Goal: Task Accomplishment & Management: Manage account settings

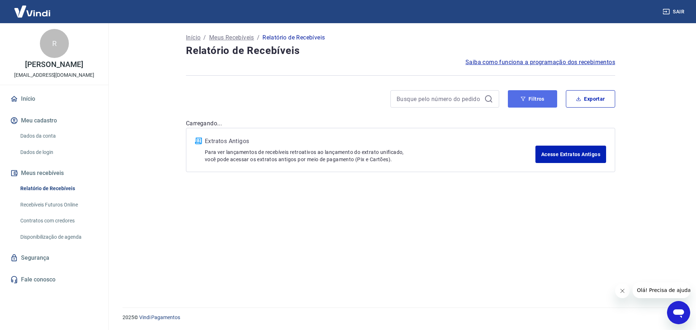
click at [537, 99] on button "Filtros" at bounding box center [532, 98] width 49 height 17
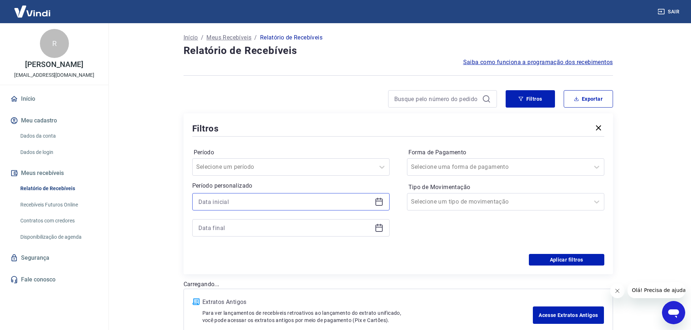
click at [251, 201] on input at bounding box center [284, 202] width 173 height 11
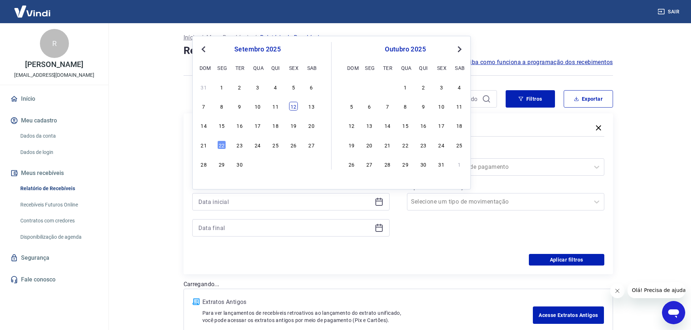
click at [294, 106] on div "12" at bounding box center [293, 106] width 9 height 9
type input "[DATE]"
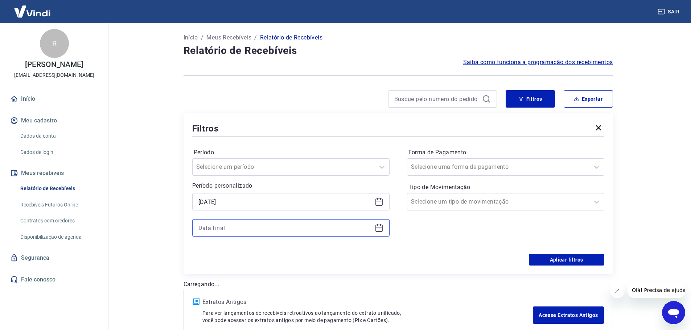
click at [238, 229] on input at bounding box center [284, 228] width 173 height 11
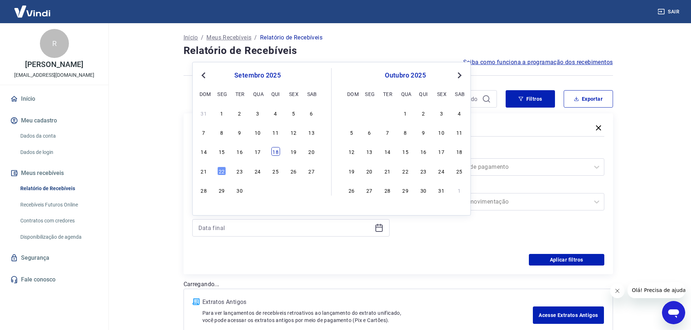
click at [274, 153] on div "18" at bounding box center [275, 151] width 9 height 9
type input "[DATE]"
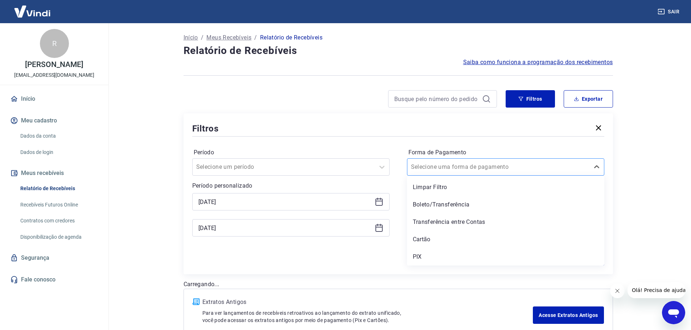
click at [437, 164] on input "Forma de Pagamento" at bounding box center [447, 167] width 73 height 9
click at [431, 241] on div "Cartão" at bounding box center [505, 240] width 197 height 15
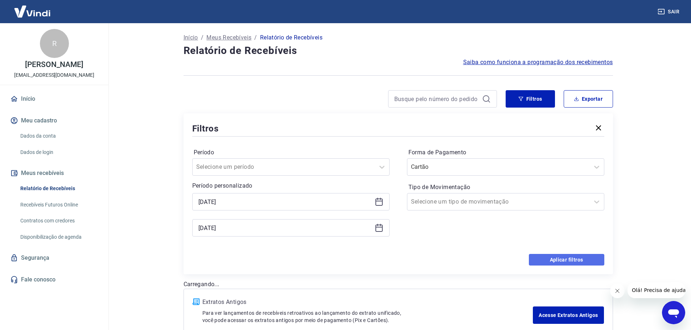
click at [567, 263] on button "Aplicar filtros" at bounding box center [566, 260] width 75 height 12
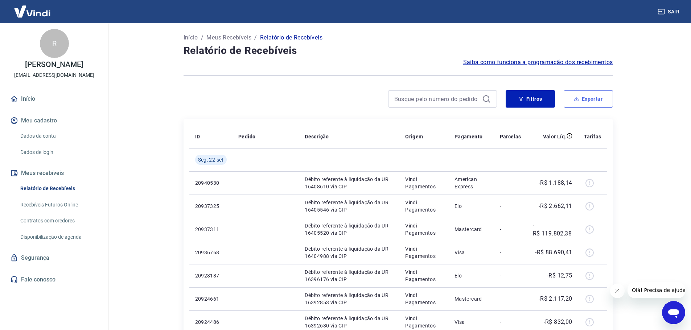
click at [595, 102] on button "Exportar" at bounding box center [588, 98] width 49 height 17
type input "[DATE]"
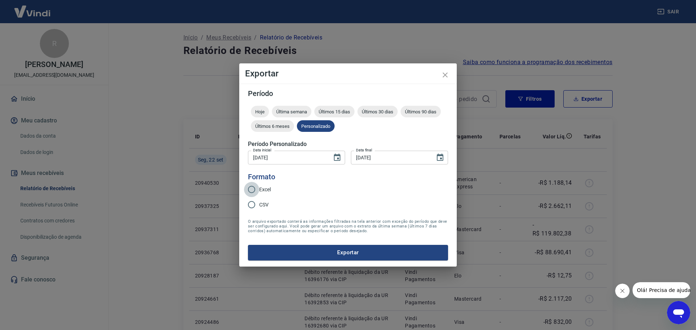
click at [248, 191] on input "Excel" at bounding box center [251, 189] width 15 height 15
radio input "true"
click at [338, 246] on button "Exportar" at bounding box center [348, 252] width 200 height 15
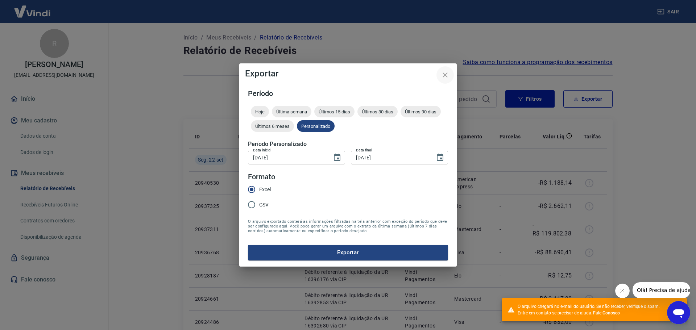
click at [444, 76] on icon "close" at bounding box center [445, 75] width 5 height 5
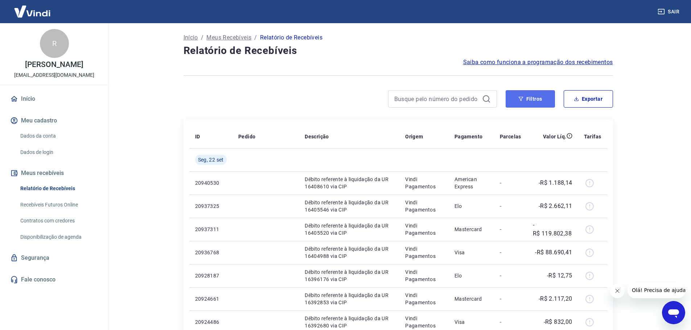
click at [538, 98] on button "Filtros" at bounding box center [530, 98] width 49 height 17
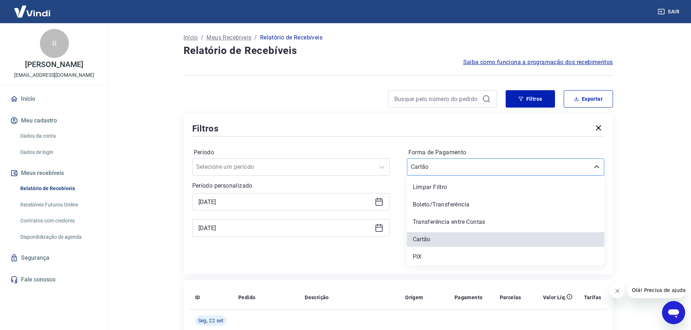
click at [436, 169] on input "Forma de Pagamento" at bounding box center [447, 167] width 73 height 9
click at [426, 253] on div "PIX" at bounding box center [505, 257] width 197 height 15
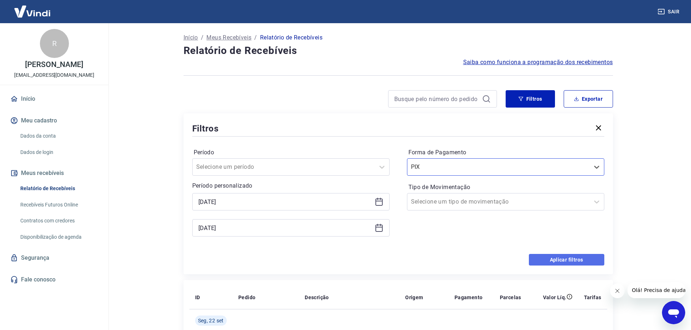
click at [558, 261] on button "Aplicar filtros" at bounding box center [566, 260] width 75 height 12
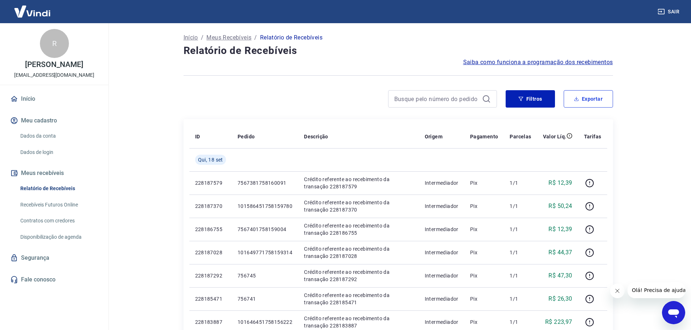
click at [590, 100] on button "Exportar" at bounding box center [588, 98] width 49 height 17
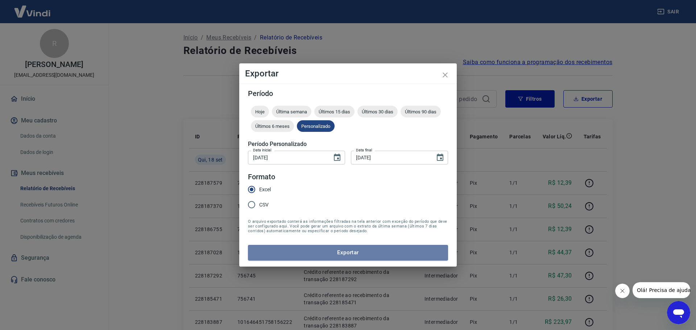
click at [359, 251] on button "Exportar" at bounding box center [348, 252] width 200 height 15
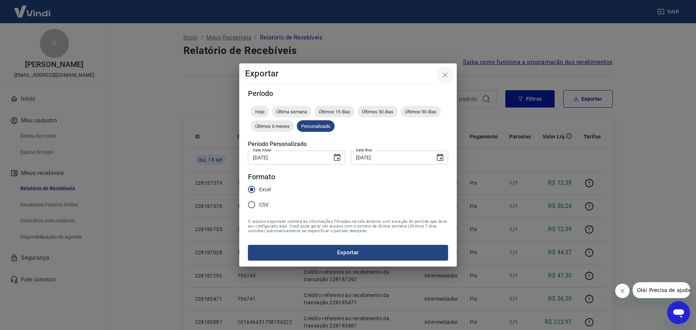
click at [444, 73] on icon "close" at bounding box center [445, 75] width 9 height 9
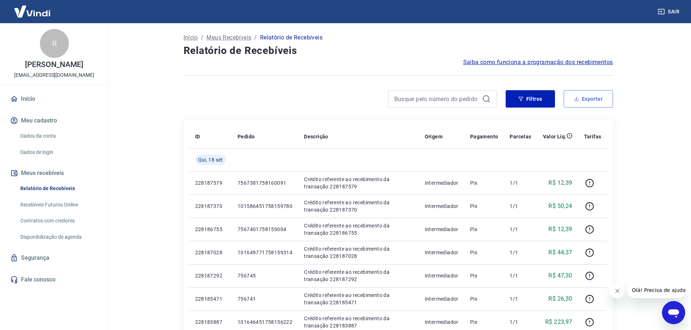
click at [596, 104] on button "Exportar" at bounding box center [588, 98] width 49 height 17
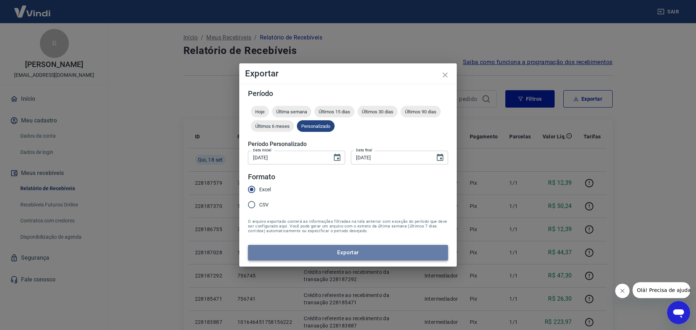
click at [347, 249] on button "Exportar" at bounding box center [348, 252] width 200 height 15
